Goal: Information Seeking & Learning: Learn about a topic

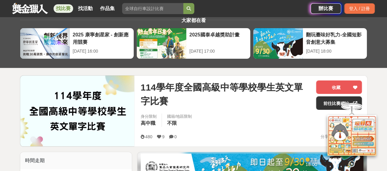
scroll to position [61, 0]
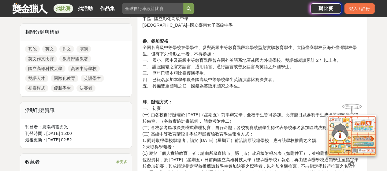
scroll to position [337, 0]
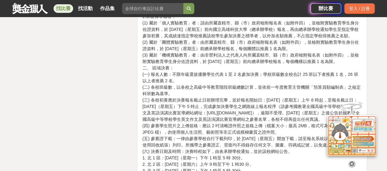
scroll to position [1377, 0]
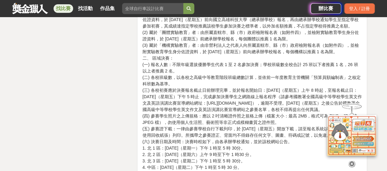
click at [352, 160] on icon at bounding box center [351, 163] width 7 height 7
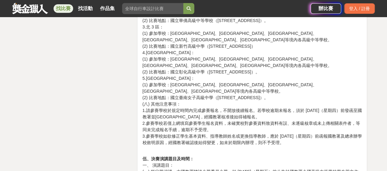
scroll to position [1591, 0]
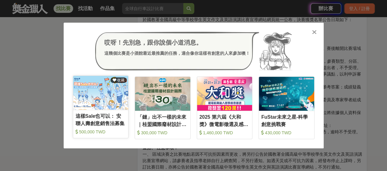
scroll to position [2019, 0]
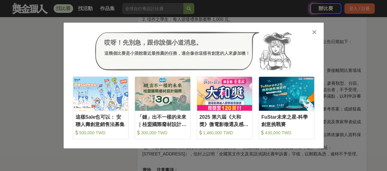
click at [314, 33] on icon at bounding box center [314, 32] width 5 height 6
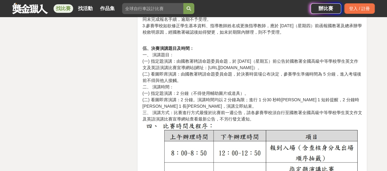
scroll to position [1683, 0]
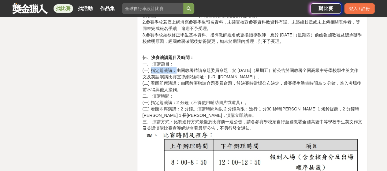
drag, startPoint x: 151, startPoint y: 58, endPoint x: 177, endPoint y: 58, distance: 26.3
click at [177, 58] on p "伍、決賽演講題目及時間： 一、 演講題目： (一) 指定題演講：由國教署聘請命題委員命題，於 114 年 10 月 17日（星期五）前公告於國教署全國高級中等…" at bounding box center [252, 136] width 220 height 177
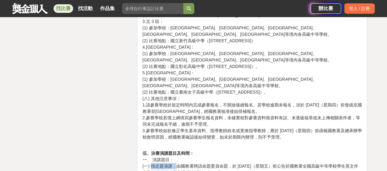
scroll to position [1621, 0]
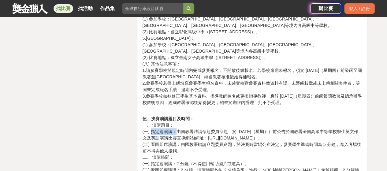
drag, startPoint x: 225, startPoint y: 123, endPoint x: 261, endPoint y: 125, distance: 36.4
copy p "https://gov.tw/1V8"
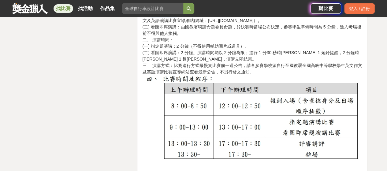
scroll to position [1774, 0]
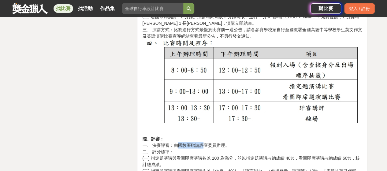
drag, startPoint x: 179, startPoint y: 132, endPoint x: 199, endPoint y: 133, distance: 20.2
click at [203, 136] on p "陸、評審： 一、 決賽評審：由國教署聘請評審委員辦理。 二、 評分標準： (一) 指定題演講與看圖即席演講各以 100 為滿分，並以指定題演講占總成績 40%…" at bounding box center [252, 158] width 220 height 45
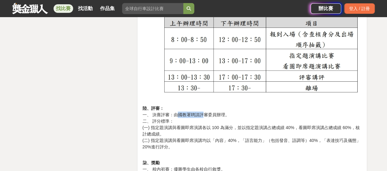
scroll to position [1713, 0]
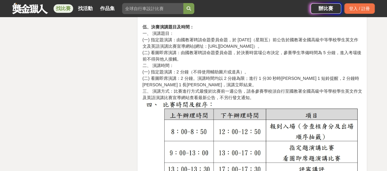
click at [144, 53] on p "伍、決賽演講題目及時間： 一、 演講題目： (一) 指定題演講：由國教署聘請命題委員命題，於 114 年 10 月 17日（星期五）前公告於國教署全國高級中等…" at bounding box center [252, 105] width 220 height 177
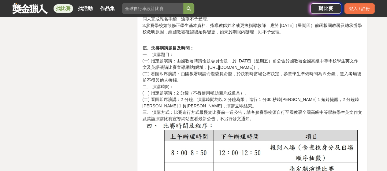
scroll to position [1683, 0]
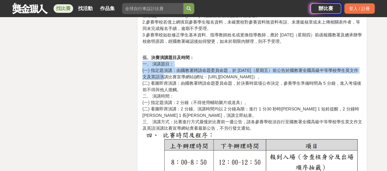
drag, startPoint x: 143, startPoint y: 52, endPoint x: 147, endPoint y: 61, distance: 10.4
click at [147, 61] on p "伍、決賽演講題目及時間： 一、 演講題目： (一) 指定題演講：由國教署聘請命題委員命題，於 114 年 10 月 17日（星期五）前公告於國教署全國高級中等…" at bounding box center [252, 136] width 220 height 177
click at [144, 50] on p "伍、決賽演講題目及時間： 一、 演講題目： (一) 指定題演講：由國教署聘請命題委員命題，於 114 年 10 月 17日（星期五）前公告於國教署全國高級中等…" at bounding box center [252, 136] width 220 height 177
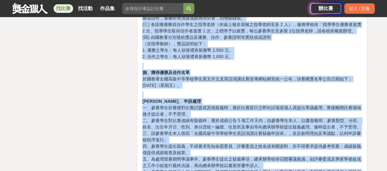
scroll to position [1989, 0]
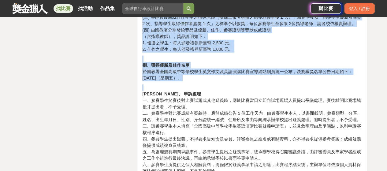
drag, startPoint x: 142, startPoint y: 46, endPoint x: 201, endPoint y: 72, distance: 64.5
copy div "伍、決賽演講題目及時間： 一、 演講題目： (一) 指定題演講：由國教署聘請命題委員命題，於 114 年 10 月 17日（星期五）前公告於國教署全國高級中等…"
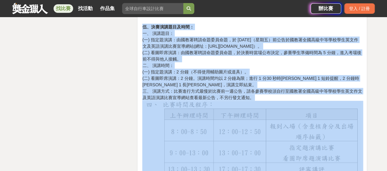
scroll to position [1683, 0]
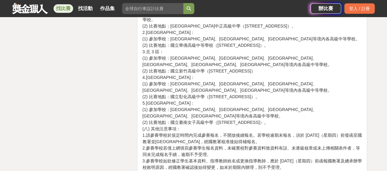
scroll to position [1530, 0]
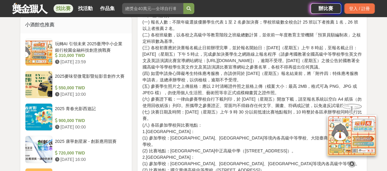
scroll to position [581, 0]
